Goal: Task Accomplishment & Management: Use online tool/utility

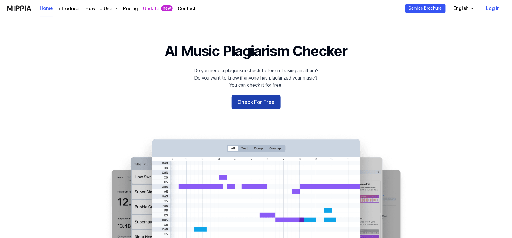
click at [271, 101] on button "Check For Free" at bounding box center [255, 102] width 49 height 14
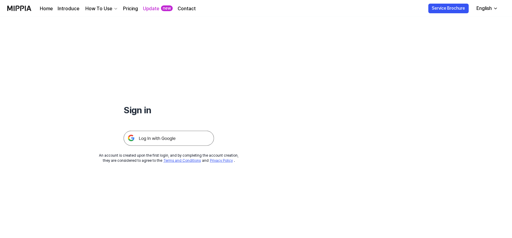
click at [178, 138] on img at bounding box center [169, 138] width 90 height 15
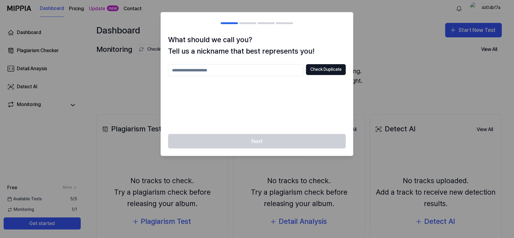
click at [266, 74] on input "text" at bounding box center [236, 70] width 136 height 12
type input "*********"
click at [327, 67] on button "Check Duplicate" at bounding box center [326, 69] width 40 height 11
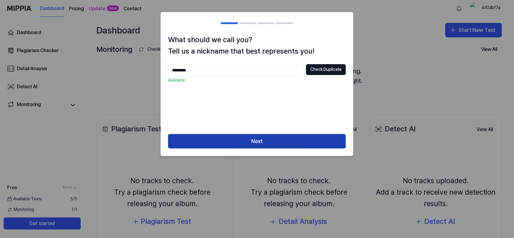
click at [286, 140] on button "Next" at bounding box center [257, 141] width 178 height 14
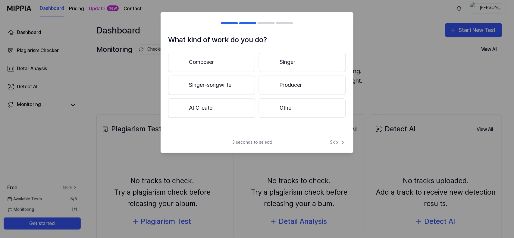
click at [282, 109] on button "Other" at bounding box center [302, 108] width 87 height 19
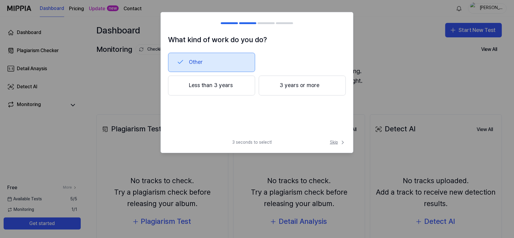
click at [342, 144] on icon at bounding box center [343, 143] width 6 height 6
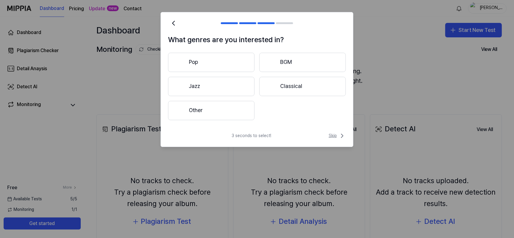
click at [342, 134] on icon at bounding box center [342, 135] width 7 height 7
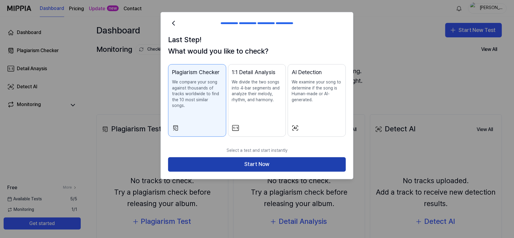
click at [315, 158] on button "Start Now" at bounding box center [257, 164] width 178 height 14
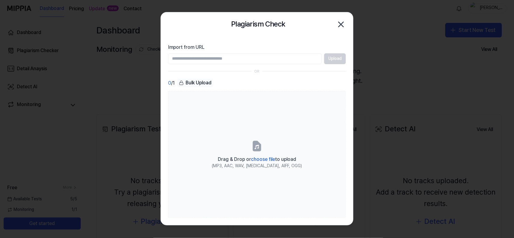
click at [341, 25] on icon "button" at bounding box center [341, 25] width 10 height 10
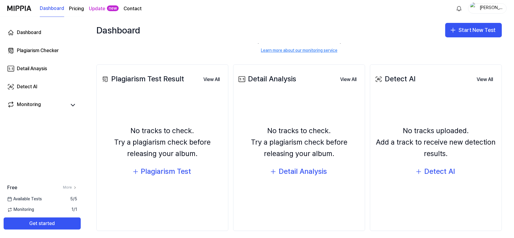
scroll to position [55, 0]
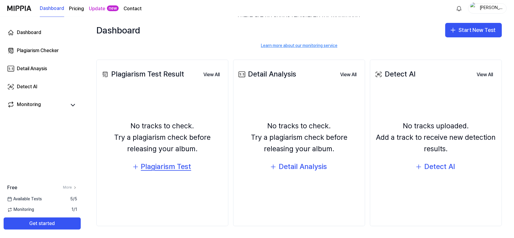
click at [187, 164] on div "Plagiarism Test" at bounding box center [166, 166] width 50 height 11
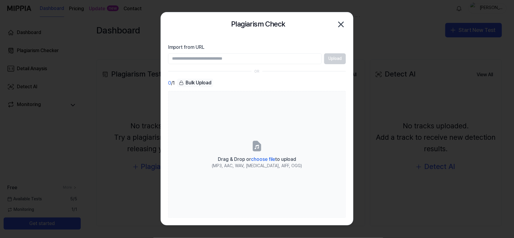
click at [317, 58] on input "Import from URL" at bounding box center [245, 58] width 154 height 11
click at [330, 55] on div "Upload" at bounding box center [257, 58] width 178 height 11
click at [279, 61] on input "Import from URL" at bounding box center [245, 58] width 154 height 11
click at [343, 21] on icon "button" at bounding box center [341, 25] width 10 height 10
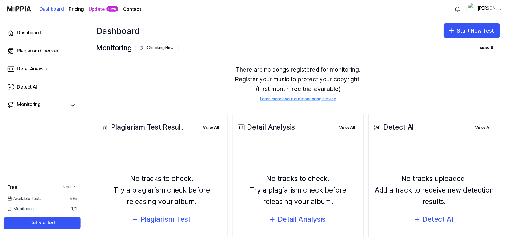
scroll to position [0, 0]
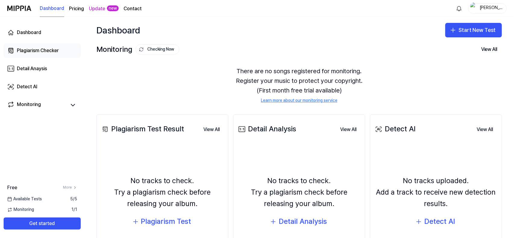
click at [50, 46] on link "Plagiarism Checker" at bounding box center [42, 50] width 77 height 14
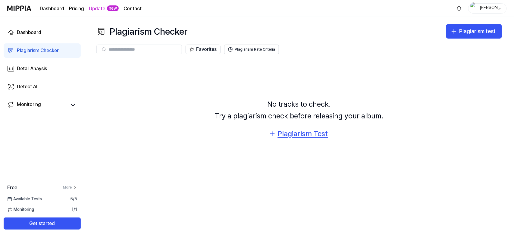
click at [315, 137] on div "Plagiarism Test" at bounding box center [303, 133] width 50 height 11
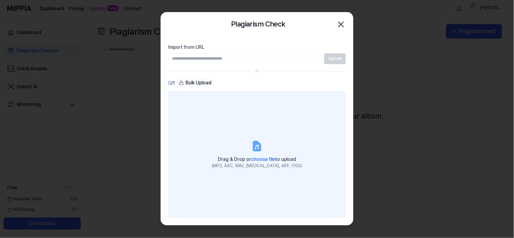
click at [265, 160] on span "choose file" at bounding box center [263, 159] width 24 height 6
click at [0, 0] on input "Drag & Drop or choose file to upload (MP3, AAC, WAV, [MEDICAL_DATA], AIFF, OGG)" at bounding box center [0, 0] width 0 height 0
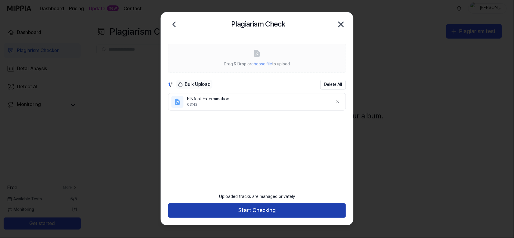
click at [265, 210] on button "Start Checking" at bounding box center [257, 210] width 178 height 14
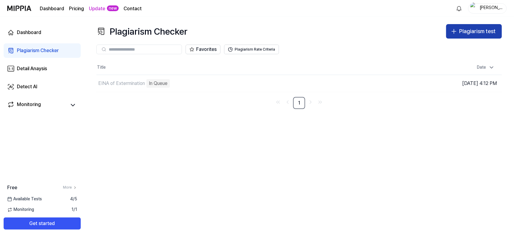
click at [465, 27] on button "Plagiarism test" at bounding box center [474, 31] width 56 height 14
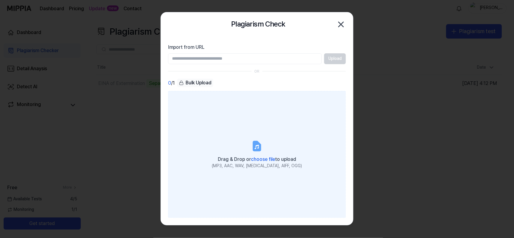
click at [268, 160] on span "choose file" at bounding box center [263, 159] width 24 height 6
click at [0, 0] on input "Drag & Drop or choose file to upload (MP3, AAC, WAV, [MEDICAL_DATA], AIFF, OGG)" at bounding box center [0, 0] width 0 height 0
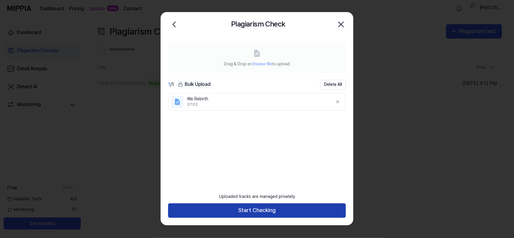
click at [283, 212] on button "Start Checking" at bounding box center [257, 210] width 178 height 14
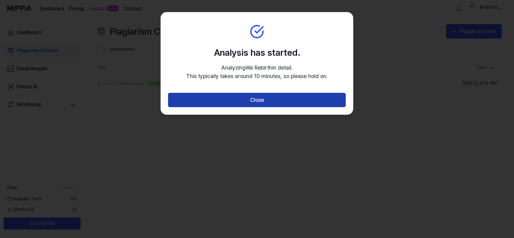
click at [286, 105] on button "Close" at bounding box center [257, 100] width 178 height 14
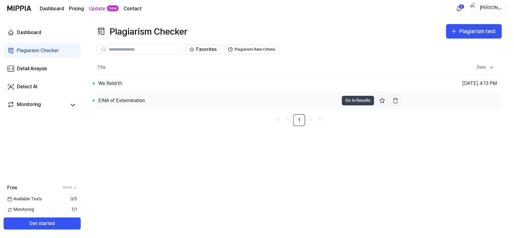
click at [353, 99] on button "Go to Results" at bounding box center [358, 101] width 32 height 10
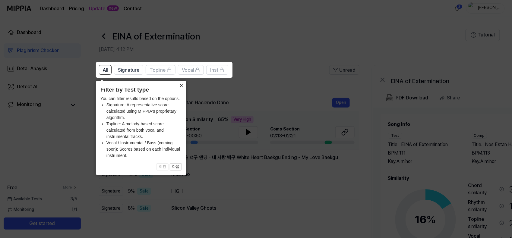
click at [182, 89] on button "×" at bounding box center [182, 85] width 10 height 8
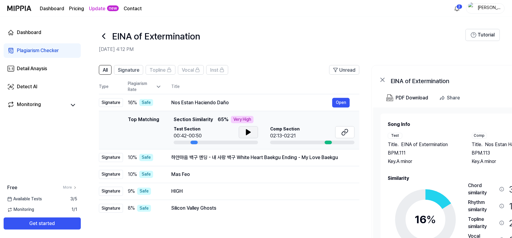
click at [249, 133] on icon at bounding box center [248, 132] width 4 height 5
click at [254, 134] on button at bounding box center [248, 132] width 19 height 12
click at [340, 134] on button at bounding box center [344, 132] width 19 height 12
click at [105, 34] on icon at bounding box center [103, 36] width 2 height 5
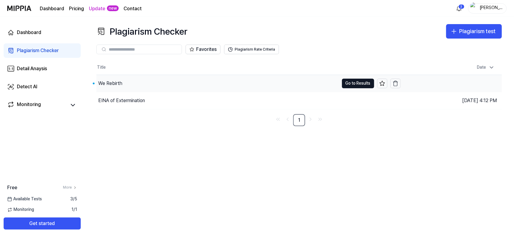
click at [123, 83] on div "We Rebirth" at bounding box center [217, 83] width 243 height 17
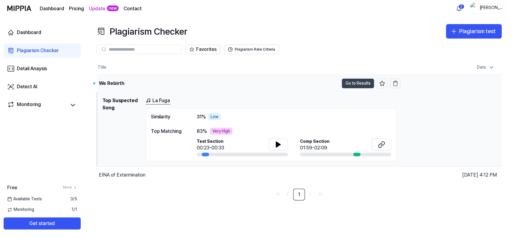
click at [349, 85] on button "Go to Results" at bounding box center [358, 84] width 32 height 10
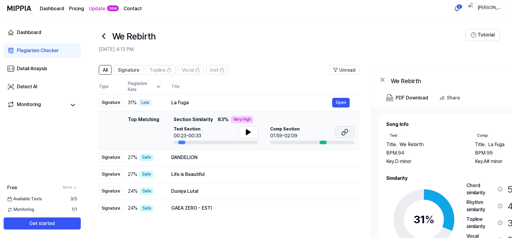
click at [341, 133] on icon at bounding box center [344, 132] width 7 height 7
click at [249, 132] on icon at bounding box center [248, 132] width 4 height 5
click at [338, 160] on button "Open" at bounding box center [340, 158] width 17 height 10
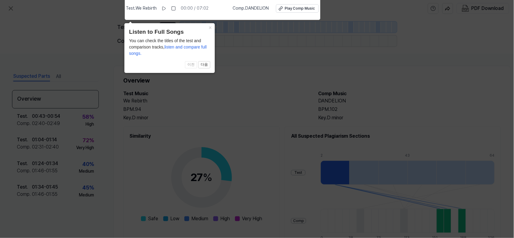
click at [160, 8] on div "Test . We Rebirth 00:00 / 07:02" at bounding box center [167, 9] width 83 height 10
click at [166, 8] on icon at bounding box center [163, 8] width 5 height 5
click at [166, 9] on icon at bounding box center [164, 8] width 5 height 5
click at [245, 45] on icon at bounding box center [257, 117] width 514 height 241
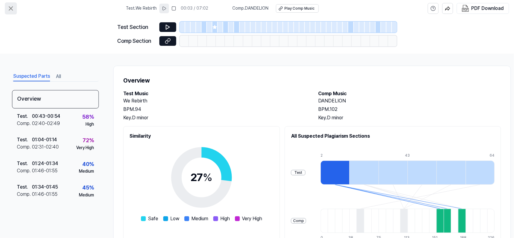
click at [13, 8] on icon at bounding box center [10, 8] width 7 height 7
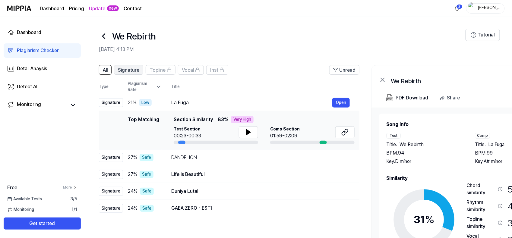
click at [136, 70] on span "Signature" at bounding box center [128, 70] width 21 height 7
click at [63, 38] on link "Dashboard" at bounding box center [42, 32] width 77 height 14
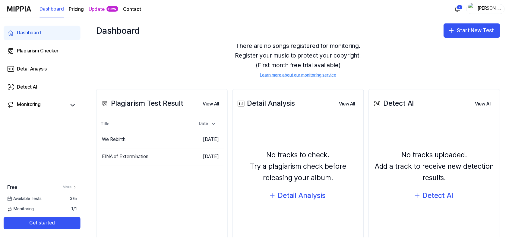
scroll to position [40, 0]
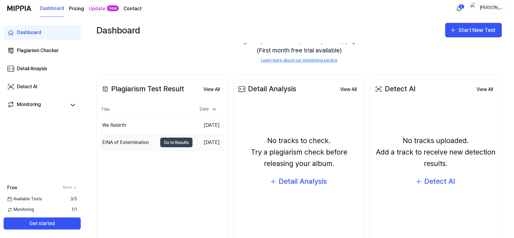
click at [173, 139] on button "Go to Results" at bounding box center [176, 143] width 32 height 10
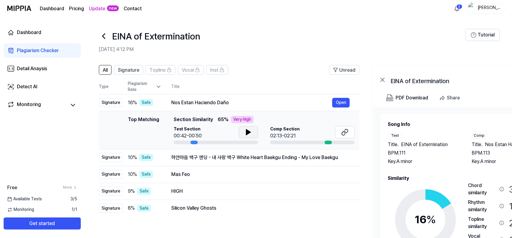
click at [243, 136] on button at bounding box center [248, 132] width 19 height 12
